Goal: Transaction & Acquisition: Book appointment/travel/reservation

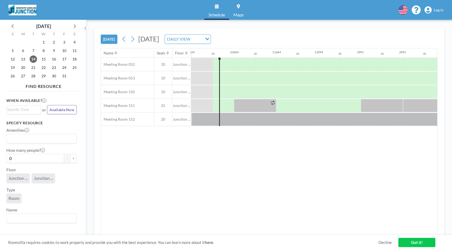
scroll to position [0, 381]
click at [441, 12] on span "Log in" at bounding box center [439, 10] width 10 height 5
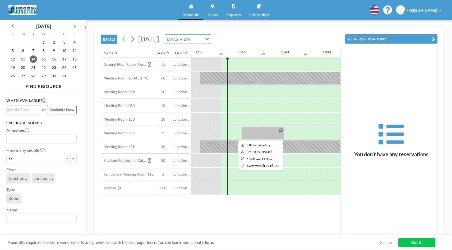
scroll to position [0, 381]
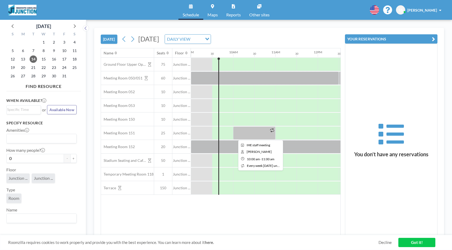
click at [238, 132] on div at bounding box center [254, 133] width 42 height 13
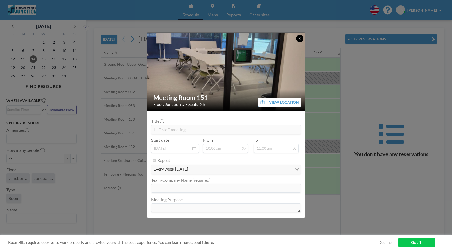
click at [303, 37] on button at bounding box center [299, 38] width 7 height 7
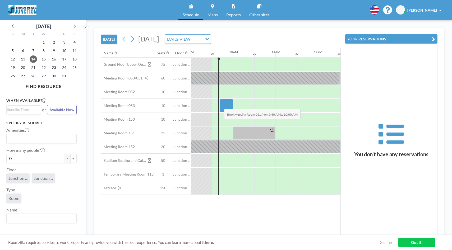
click at [220, 105] on div at bounding box center [226, 105] width 13 height 13
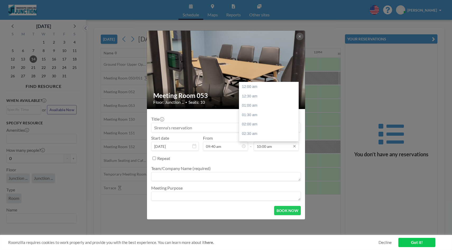
scroll to position [188, 0]
click at [284, 126] on div "12:00 pm" at bounding box center [268, 125] width 59 height 10
type input "12:00 pm"
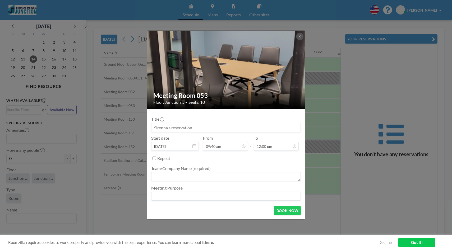
scroll to position [226, 0]
click at [289, 215] on button "BOOK NOW" at bounding box center [287, 210] width 27 height 9
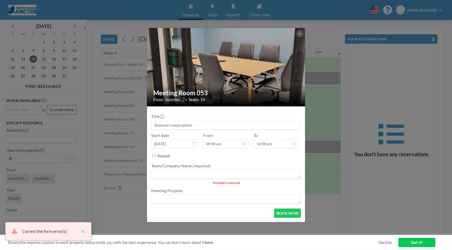
click at [264, 173] on textarea at bounding box center [226, 174] width 150 height 9
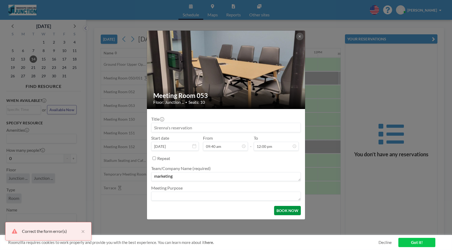
type textarea "marketing"
click at [290, 209] on button "BOOK NOW" at bounding box center [287, 210] width 27 height 9
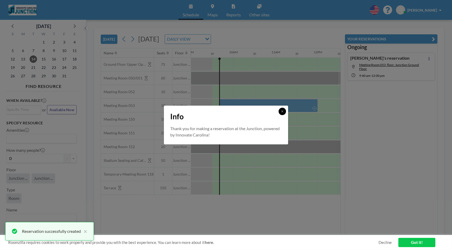
click at [284, 110] on button at bounding box center [282, 111] width 7 height 7
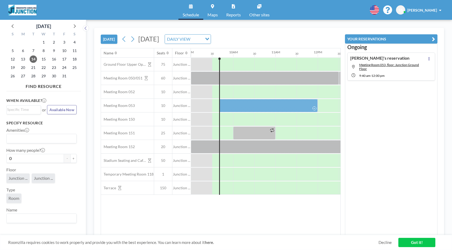
click at [413, 242] on link "Got it!" at bounding box center [416, 242] width 37 height 9
